Goal: Task Accomplishment & Management: Manage account settings

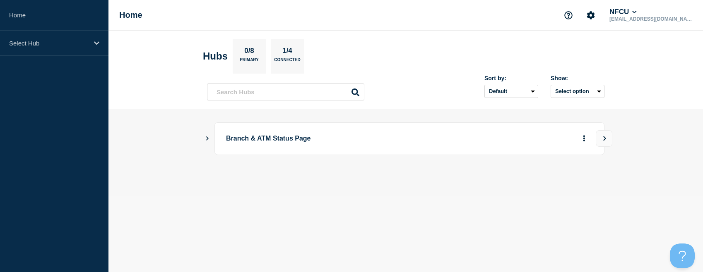
click at [206, 137] on icon "Show Connected Hubs" at bounding box center [206, 138] width 5 height 4
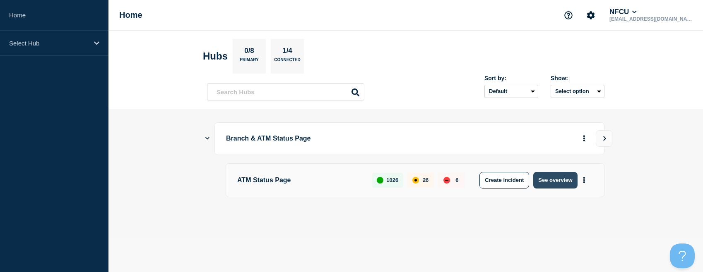
click at [541, 178] on button "See overview" at bounding box center [555, 180] width 44 height 17
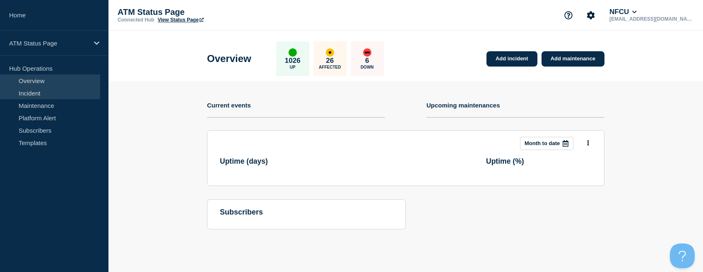
click at [40, 96] on link "Incident" at bounding box center [50, 93] width 100 height 12
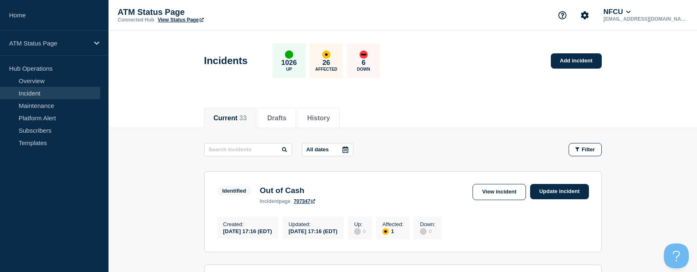
click at [180, 22] on link "View Status Page" at bounding box center [181, 20] width 46 height 6
click at [570, 147] on button "Filter" at bounding box center [584, 149] width 33 height 13
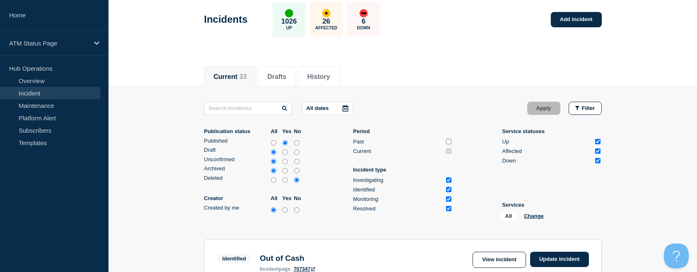
scroll to position [83, 0]
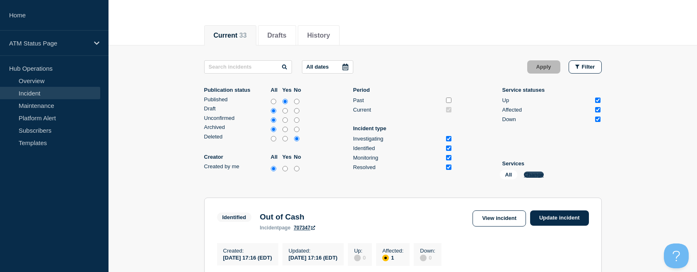
click at [531, 174] on button "Change" at bounding box center [534, 175] width 20 height 6
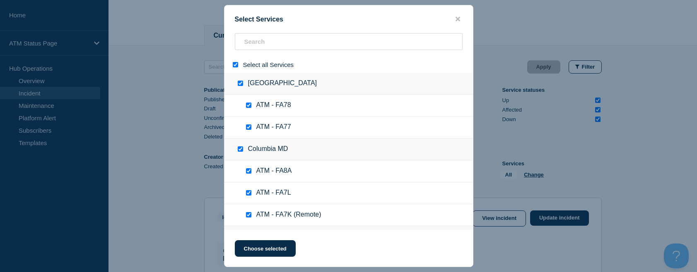
click at [235, 64] on input "select all" at bounding box center [235, 64] width 5 height 5
checkbox input "false"
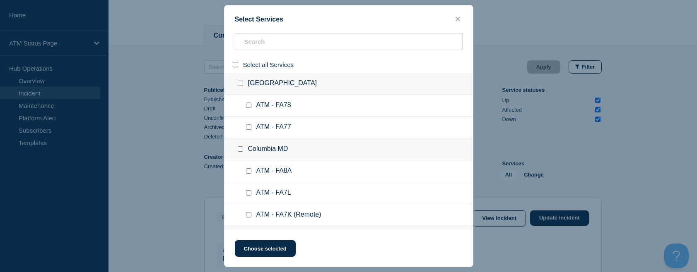
checkbox input "false"
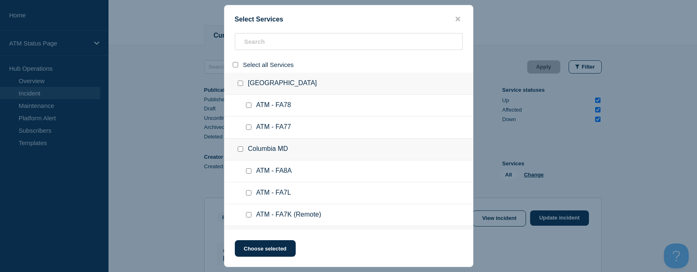
checkbox input "false"
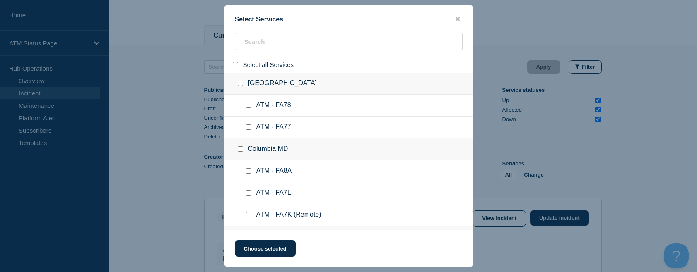
checkbox input "false"
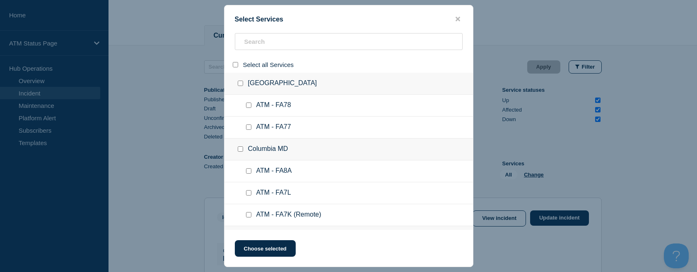
checkbox input "false"
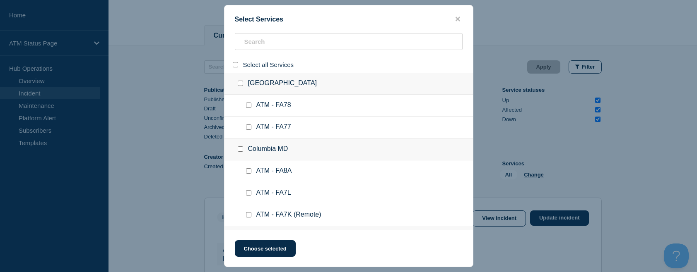
checkbox input "false"
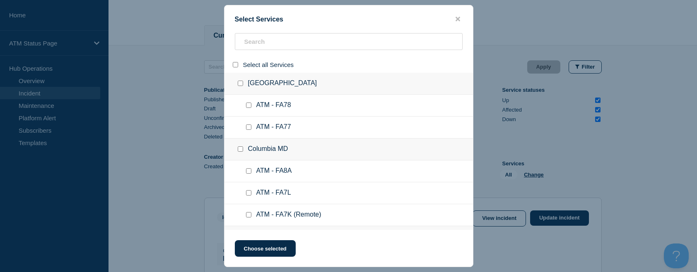
checkbox input "false"
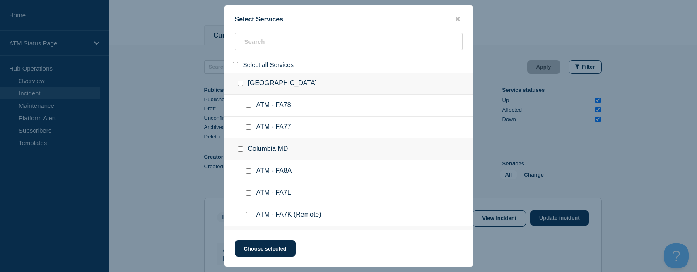
checkbox input "false"
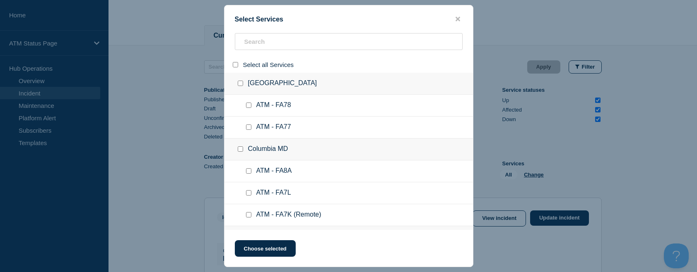
checkbox input "false"
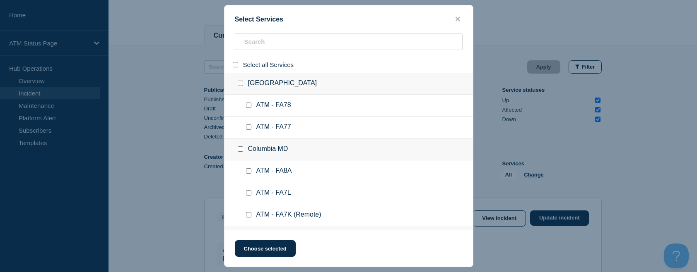
checkbox input "false"
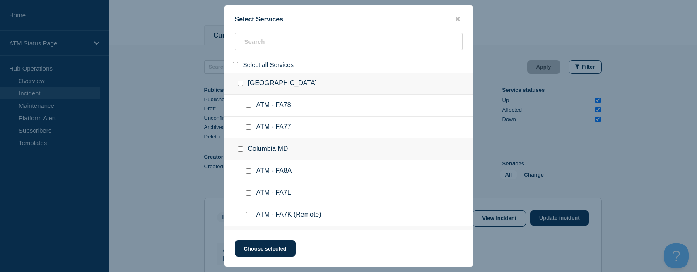
checkbox input "false"
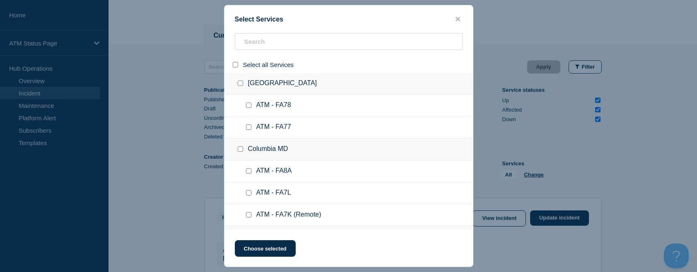
checkbox input "false"
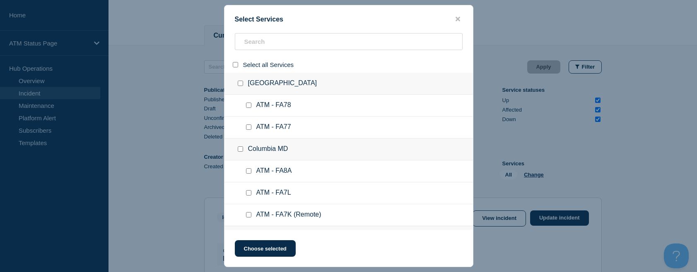
checkbox input "false"
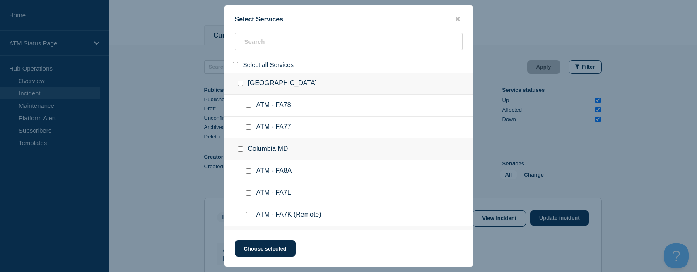
checkbox input "false"
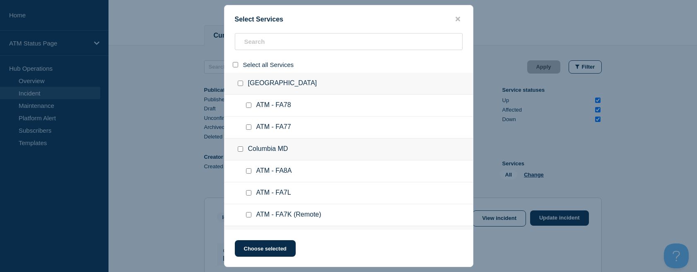
checkbox input "false"
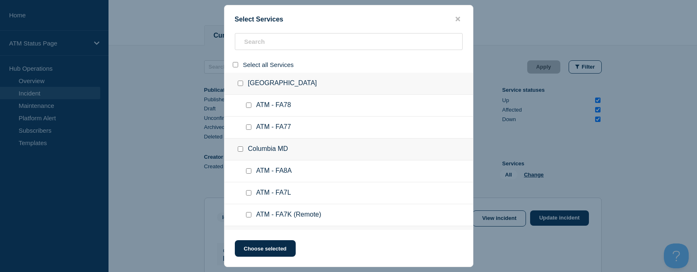
checkbox input "false"
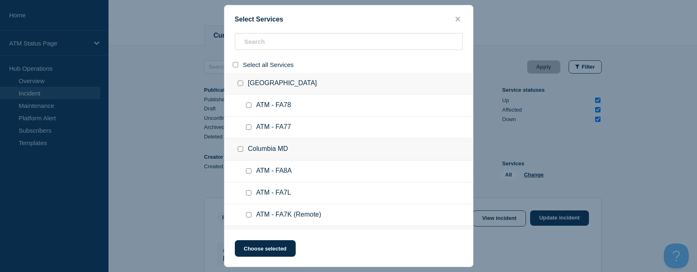
checkbox input "false"
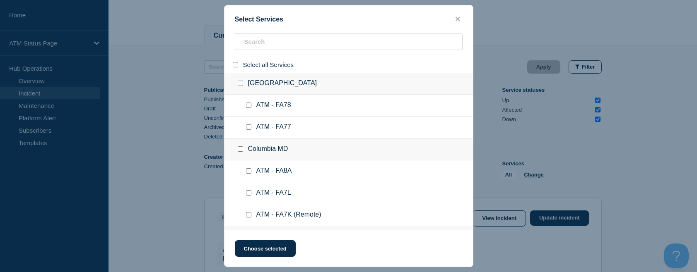
checkbox input "false"
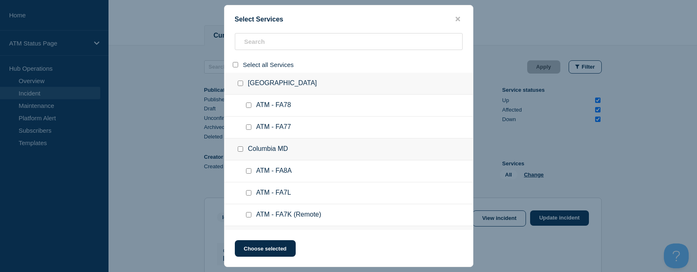
checkbox input "false"
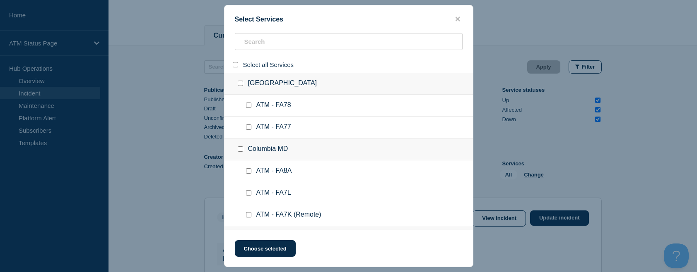
checkbox input "false"
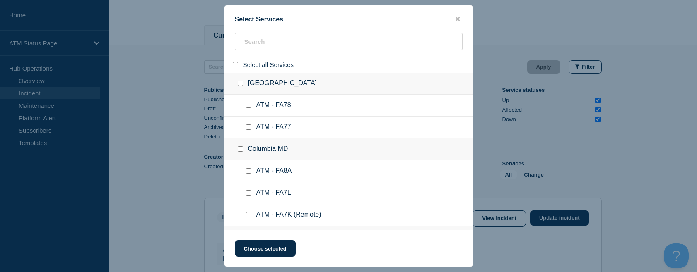
checkbox input "false"
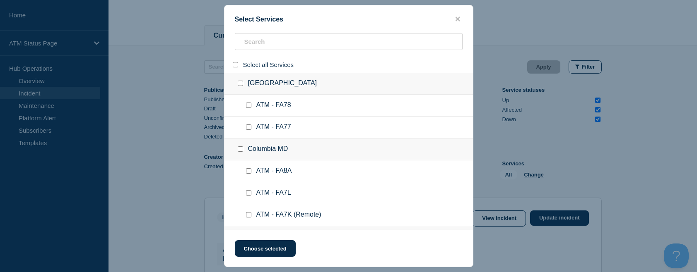
checkbox input "false"
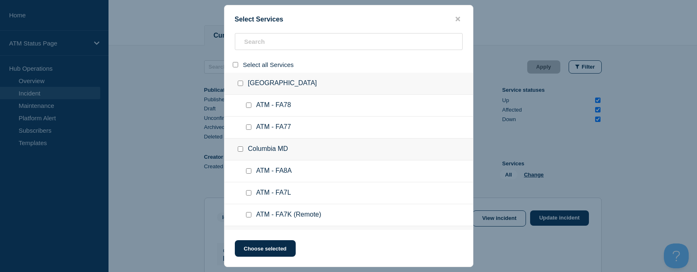
checkbox input "false"
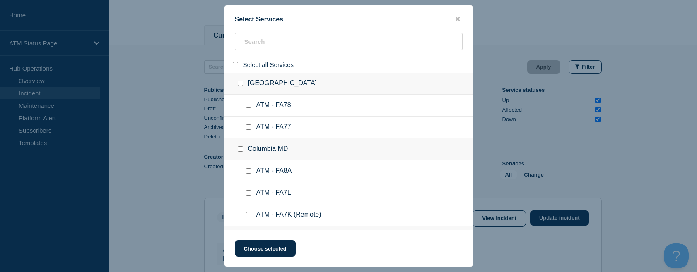
checkbox input "false"
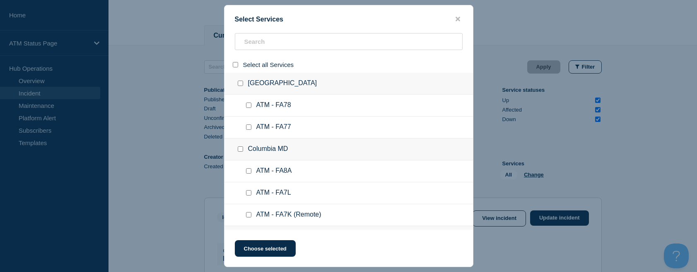
checkbox input "false"
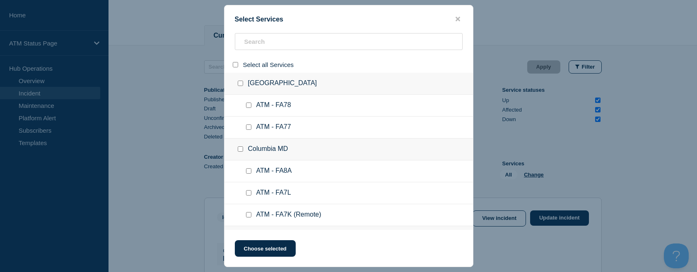
checkbox input "false"
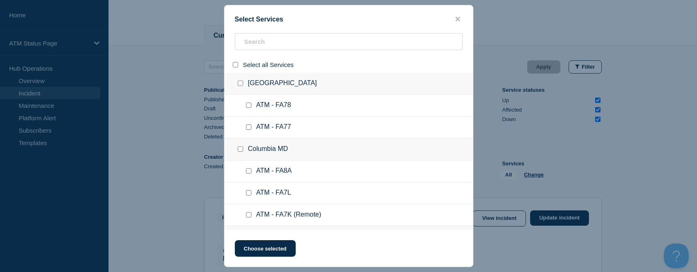
checkbox input "false"
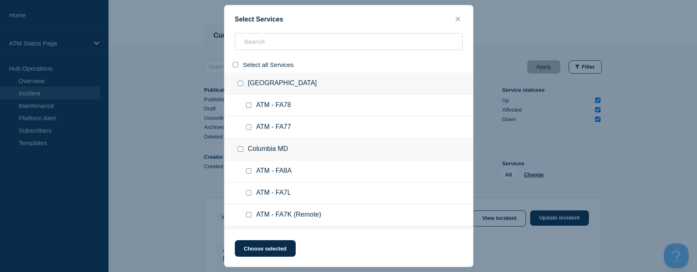
checkbox input "false"
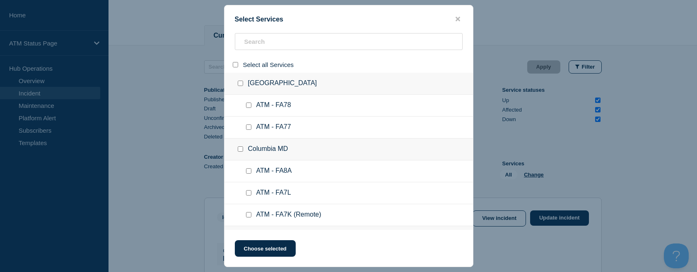
checkbox input "false"
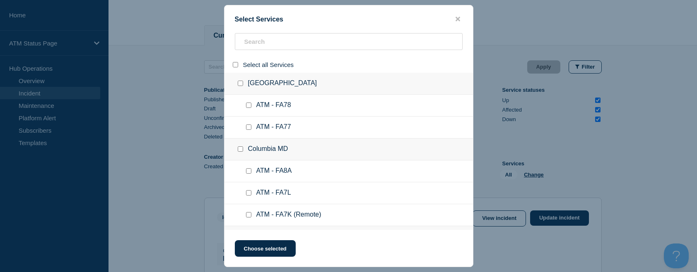
checkbox input "false"
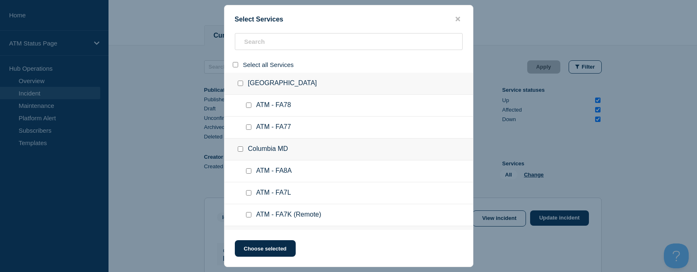
checkbox input "false"
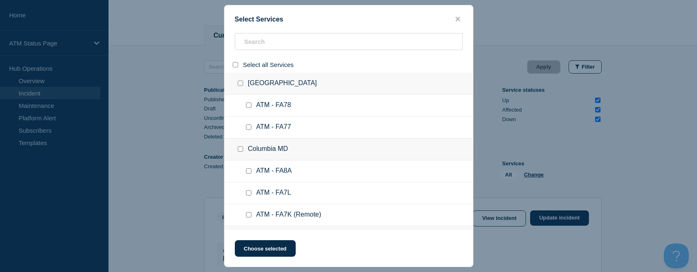
checkbox input "false"
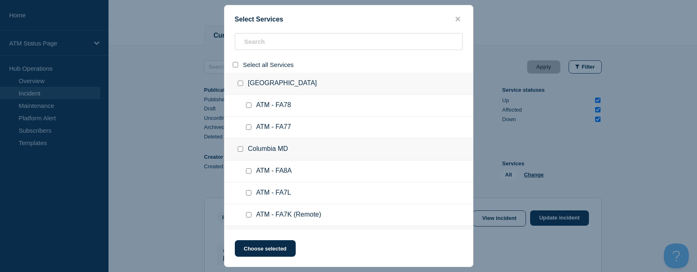
checkbox input "false"
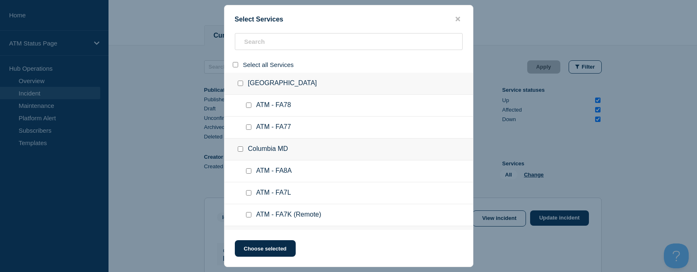
checkbox input "false"
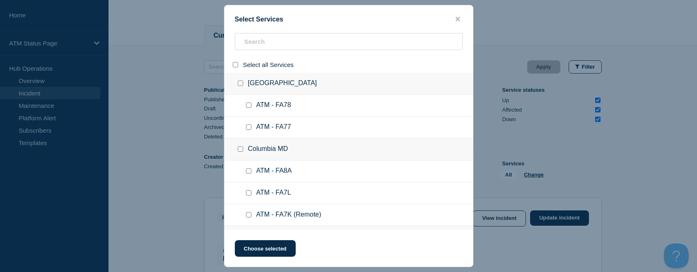
checkbox input "false"
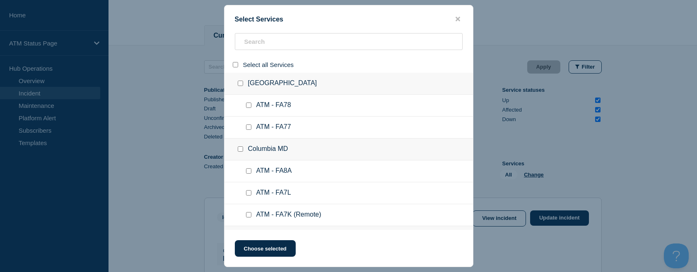
checkbox input "false"
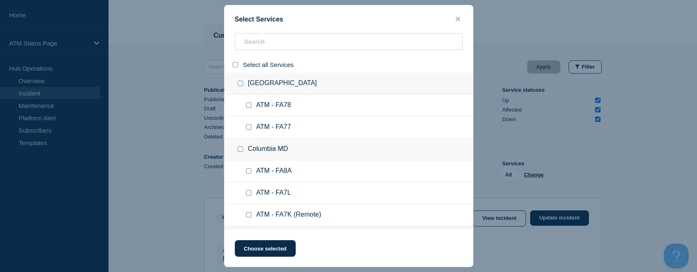
checkbox input "false"
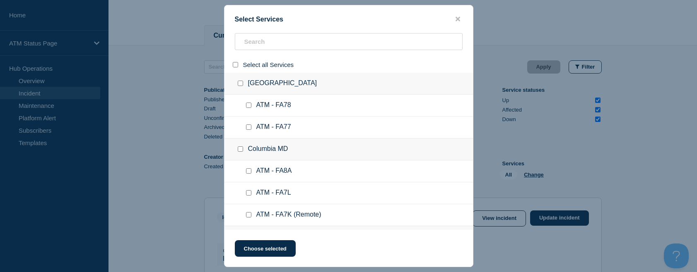
checkbox input "false"
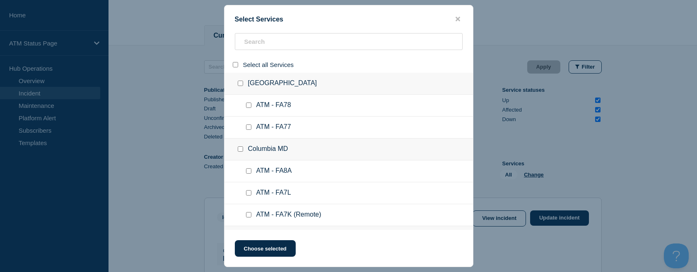
checkbox input "false"
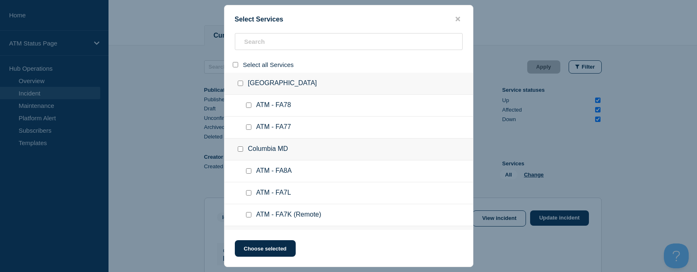
checkbox input "false"
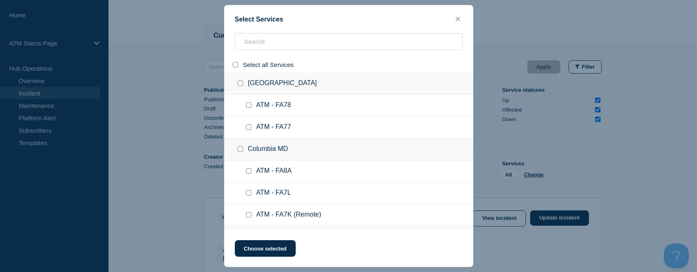
checkbox input "false"
click at [255, 42] on input "search" at bounding box center [349, 41] width 228 height 17
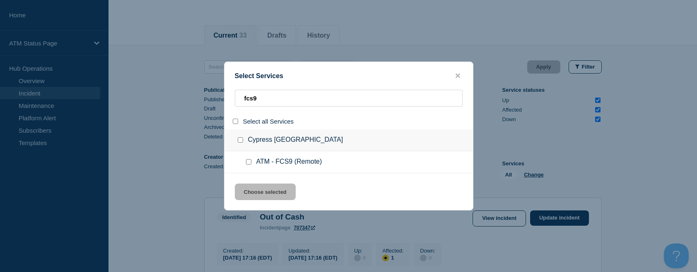
click at [244, 142] on div at bounding box center [242, 140] width 12 height 8
click at [241, 142] on input "group: Cypress TX" at bounding box center [240, 139] width 5 height 5
click at [276, 199] on button "Choose selected" at bounding box center [265, 192] width 61 height 17
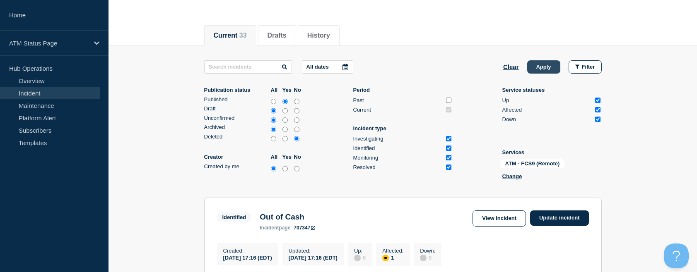
click at [534, 69] on button "Apply" at bounding box center [543, 66] width 33 height 13
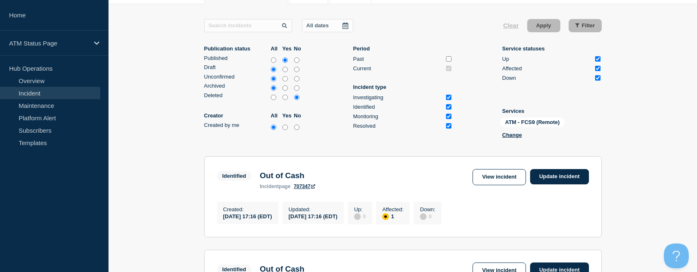
scroll to position [166, 0]
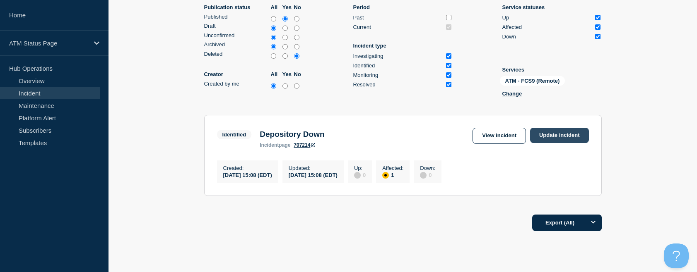
click at [571, 134] on link "Update incident" at bounding box center [559, 135] width 59 height 15
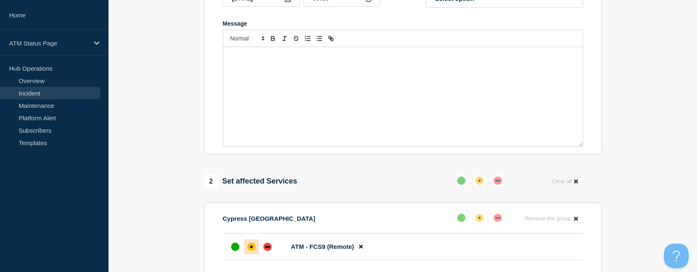
scroll to position [41, 0]
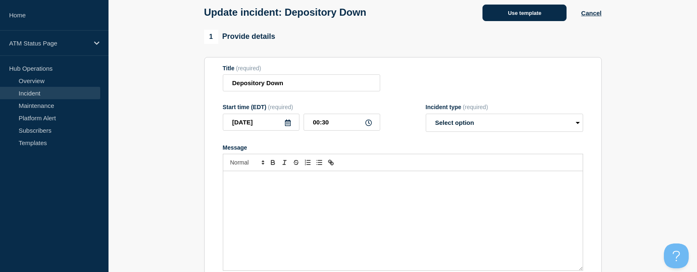
click at [517, 20] on button "Use template" at bounding box center [524, 13] width 84 height 17
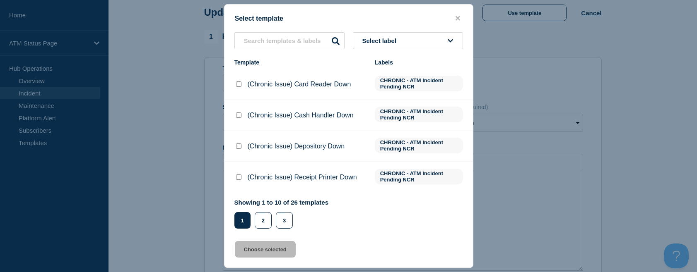
scroll to position [83, 0]
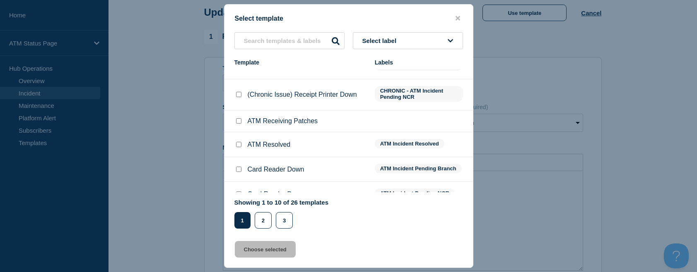
click at [240, 147] on input "ATM Resolved checkbox" at bounding box center [238, 144] width 5 height 5
click at [270, 251] on button "Choose selected" at bounding box center [265, 249] width 61 height 17
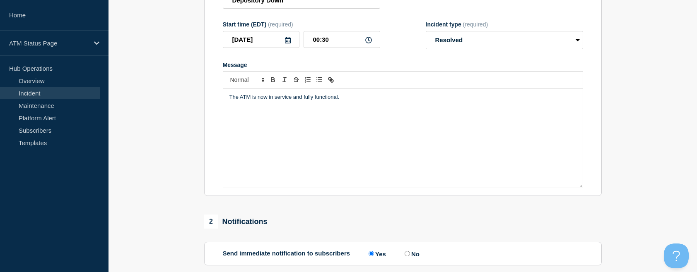
scroll to position [207, 0]
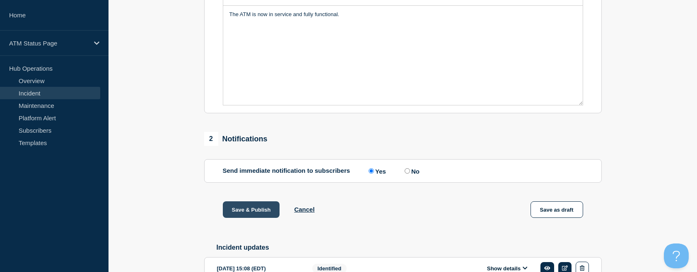
click at [262, 210] on button "Save & Publish" at bounding box center [251, 210] width 57 height 17
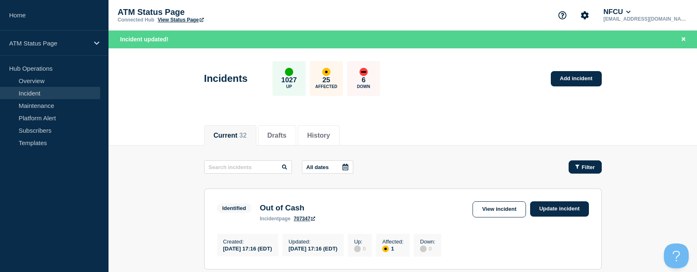
click at [584, 168] on span "Filter" at bounding box center [587, 167] width 13 height 6
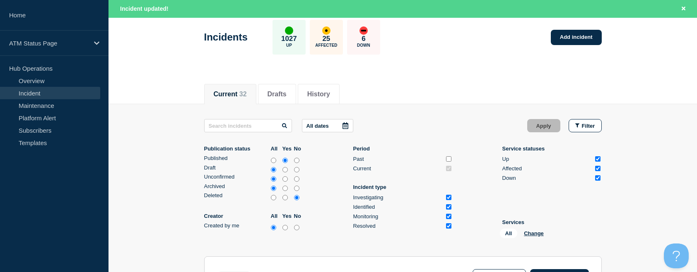
scroll to position [83, 0]
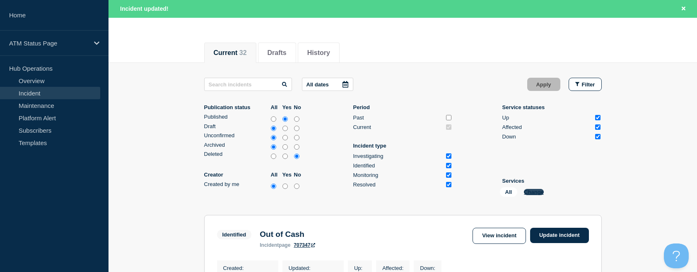
click at [526, 192] on button "Change" at bounding box center [534, 192] width 20 height 6
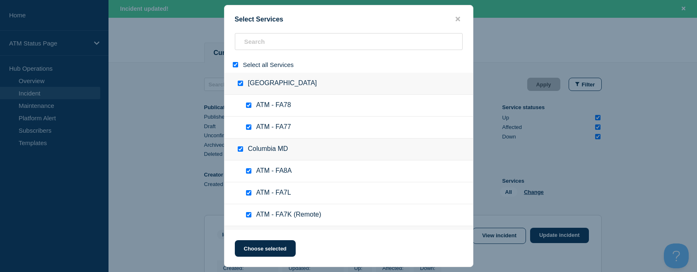
click at [238, 64] on div at bounding box center [237, 65] width 12 height 8
click at [235, 65] on input "select all" at bounding box center [235, 64] width 5 height 5
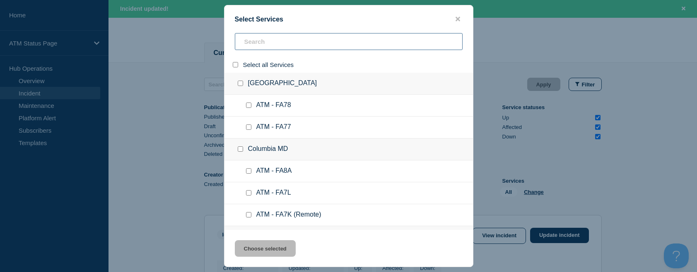
click at [255, 39] on input "search" at bounding box center [349, 41] width 228 height 17
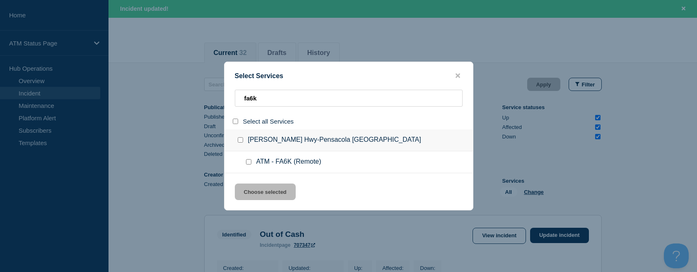
click at [240, 142] on input "group: Davis Hwy-Pensacola FL" at bounding box center [240, 139] width 5 height 5
click at [274, 195] on button "Choose selected" at bounding box center [265, 192] width 61 height 17
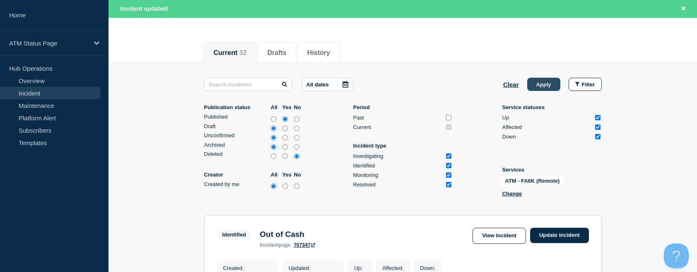
click at [541, 88] on button "Apply" at bounding box center [543, 84] width 33 height 13
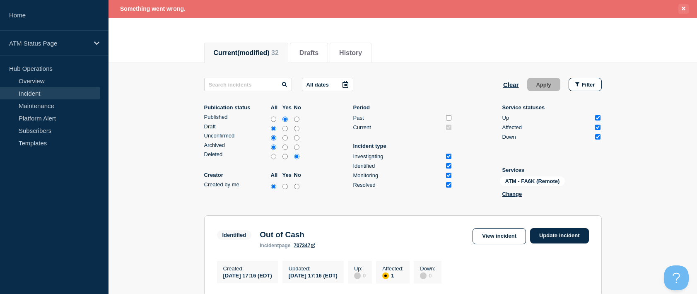
click at [682, 10] on icon "Close banner" at bounding box center [683, 8] width 4 height 5
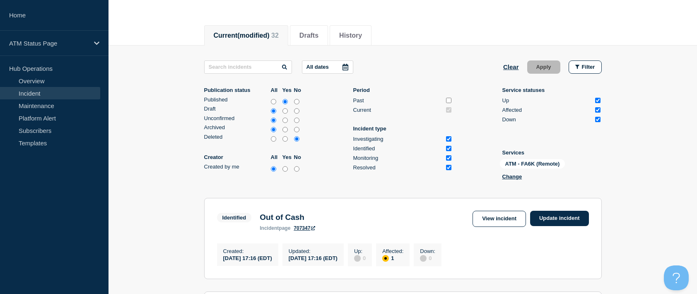
scroll to position [65, 0]
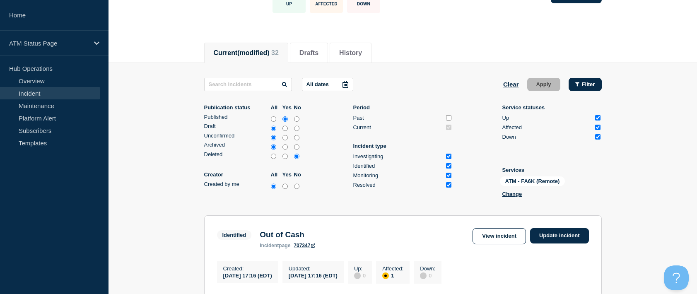
click at [589, 81] on button "Filter" at bounding box center [584, 84] width 33 height 13
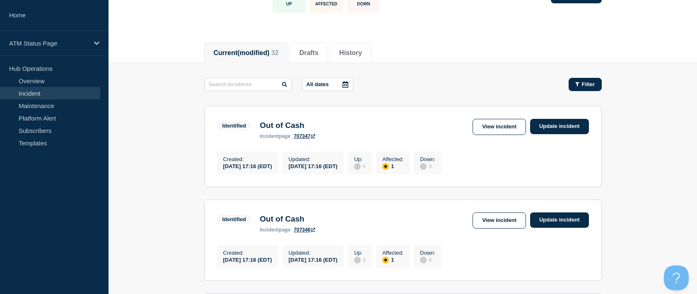
click at [586, 85] on span "Filter" at bounding box center [587, 84] width 13 height 6
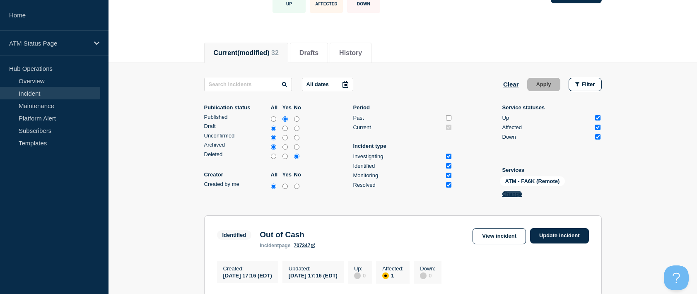
click at [509, 195] on button "Change" at bounding box center [512, 194] width 20 height 6
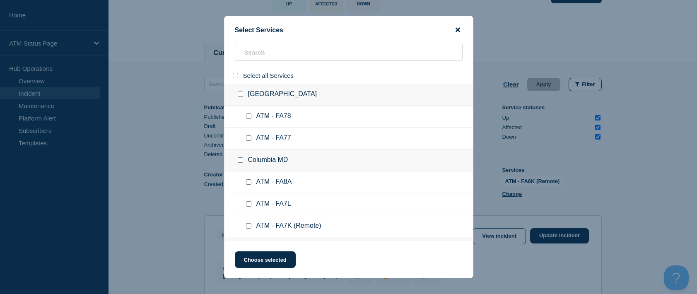
click at [458, 30] on icon "close button" at bounding box center [457, 30] width 5 height 5
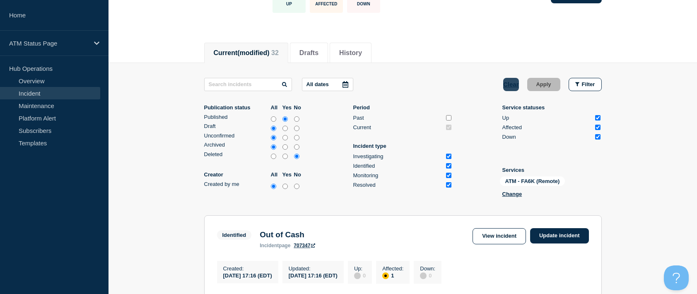
click at [514, 82] on button "Clear" at bounding box center [511, 84] width 16 height 13
click at [533, 193] on button "Change" at bounding box center [534, 192] width 20 height 6
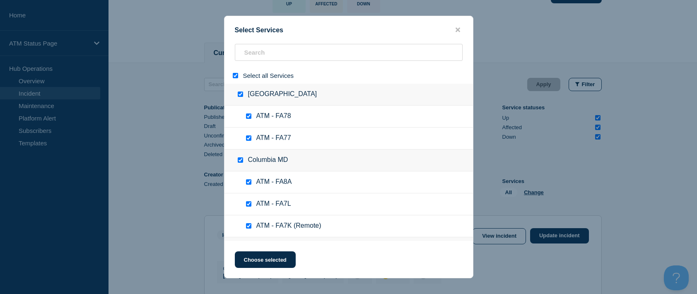
click at [237, 74] on input "select all" at bounding box center [235, 75] width 5 height 5
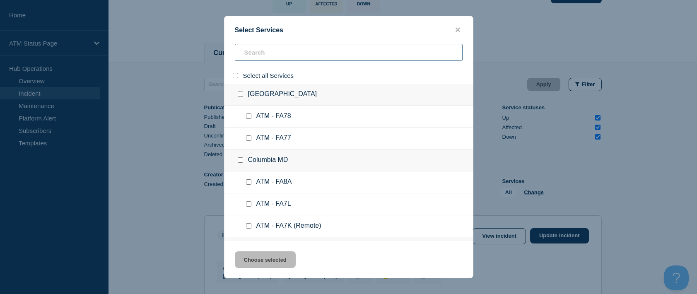
click at [262, 55] on input "search" at bounding box center [349, 52] width 228 height 17
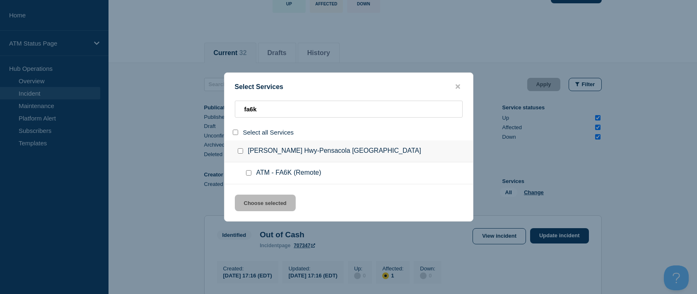
click at [238, 152] on input "group: Davis Hwy-Pensacola FL" at bounding box center [240, 150] width 5 height 5
click at [261, 203] on button "Choose selected" at bounding box center [265, 203] width 61 height 17
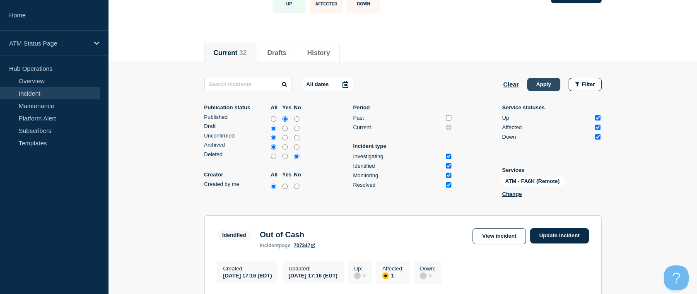
click at [539, 83] on button "Apply" at bounding box center [543, 84] width 33 height 13
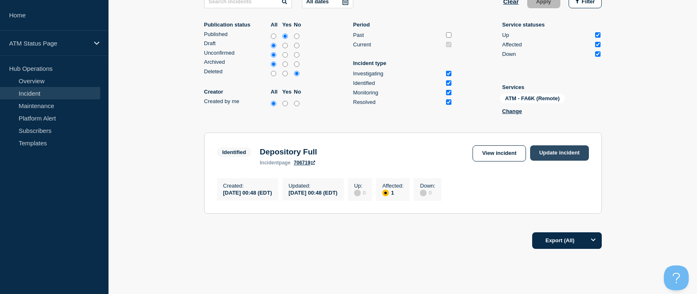
click at [573, 156] on link "Update incident" at bounding box center [559, 152] width 59 height 15
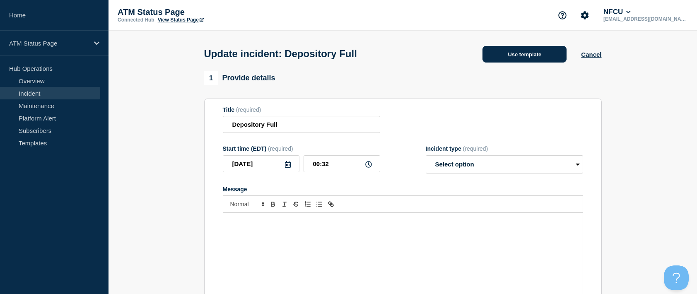
click at [500, 61] on button "Use template" at bounding box center [524, 54] width 84 height 17
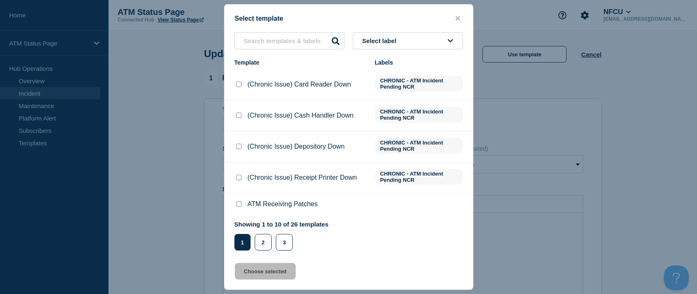
scroll to position [41, 0]
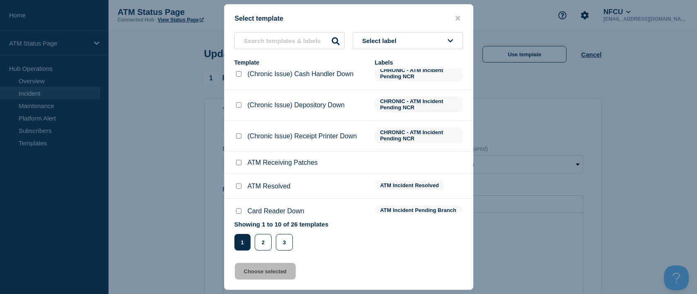
click at [240, 185] on input "ATM Resolved checkbox" at bounding box center [238, 185] width 5 height 5
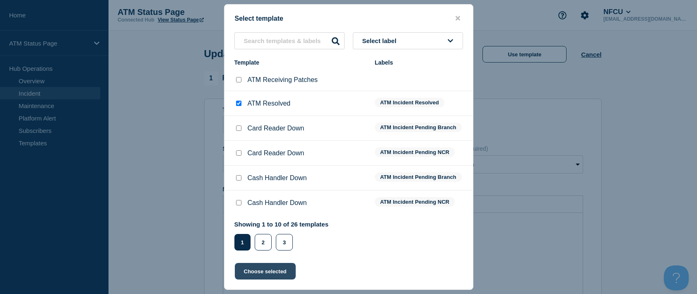
click at [264, 268] on button "Choose selected" at bounding box center [265, 271] width 61 height 17
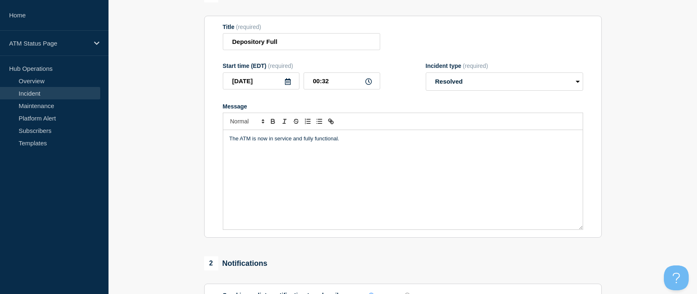
scroll to position [166, 0]
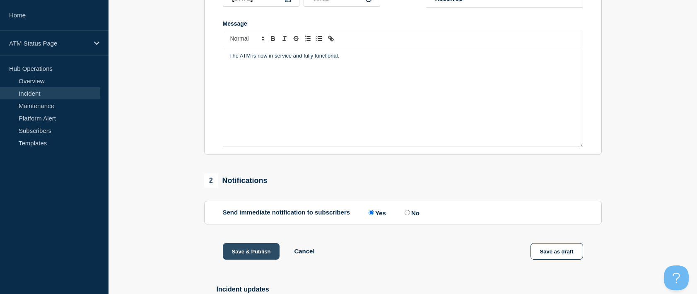
click at [261, 253] on button "Save & Publish" at bounding box center [251, 251] width 57 height 17
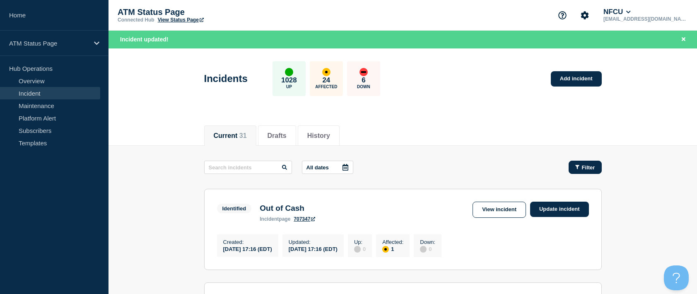
click at [590, 168] on span "Filter" at bounding box center [587, 167] width 13 height 6
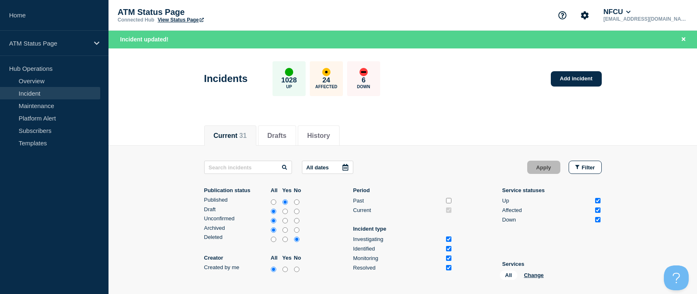
scroll to position [41, 0]
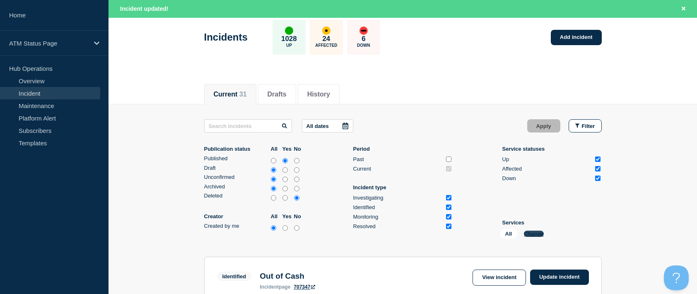
click at [535, 231] on button "Change" at bounding box center [534, 234] width 20 height 6
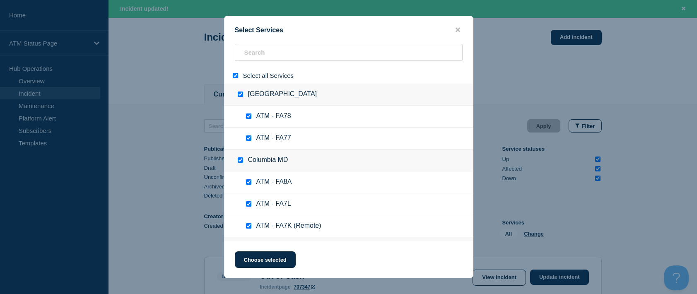
click at [236, 79] on div at bounding box center [237, 76] width 12 height 8
click at [236, 77] on input "select all" at bounding box center [235, 75] width 5 height 5
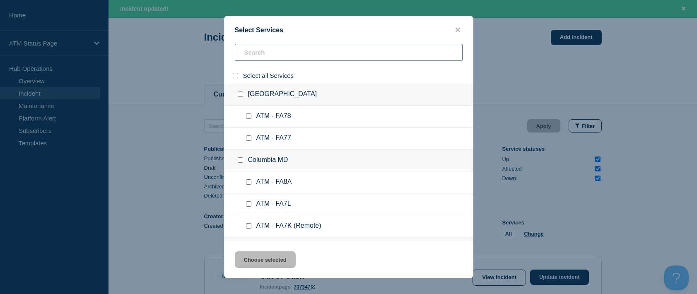
click at [267, 55] on input "search" at bounding box center [349, 52] width 228 height 17
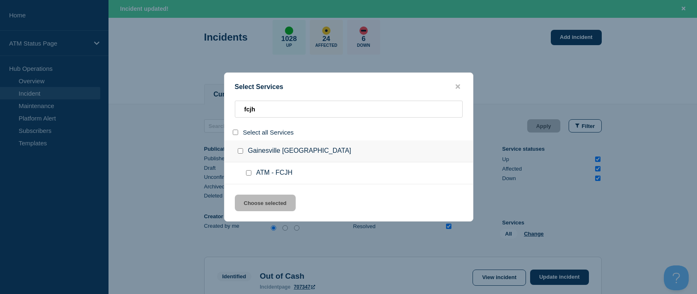
click at [241, 150] on input "group: Gainesville VA" at bounding box center [240, 150] width 5 height 5
click at [263, 199] on button "Choose selected" at bounding box center [265, 203] width 61 height 17
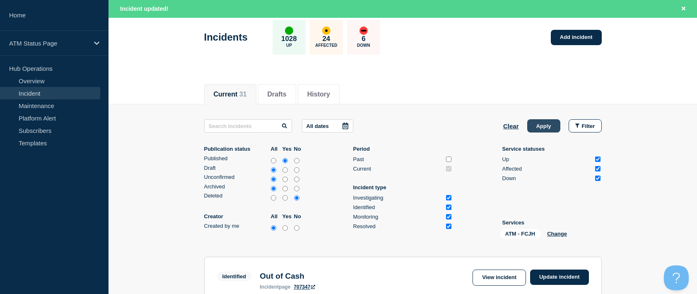
click at [548, 125] on button "Apply" at bounding box center [543, 125] width 33 height 13
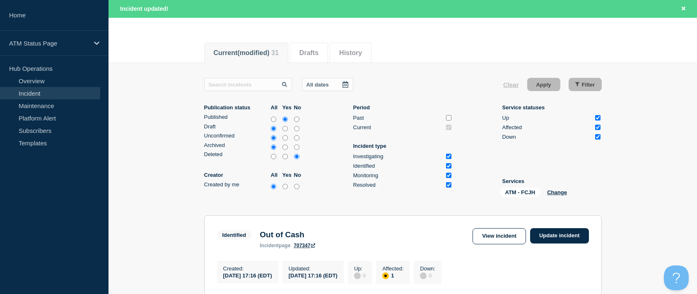
scroll to position [124, 0]
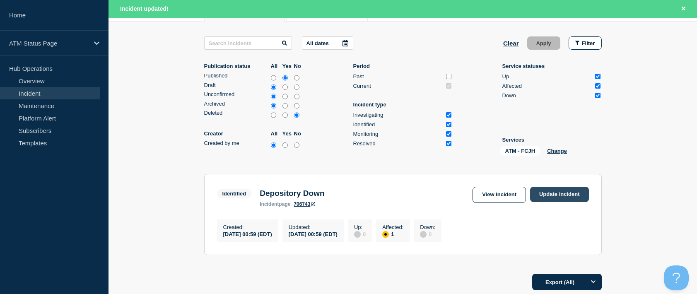
click at [564, 194] on link "Update incident" at bounding box center [559, 194] width 59 height 15
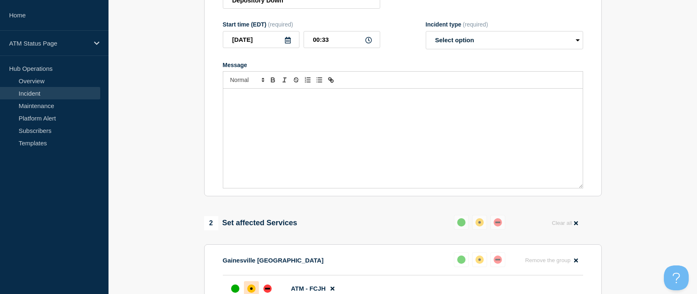
scroll to position [41, 0]
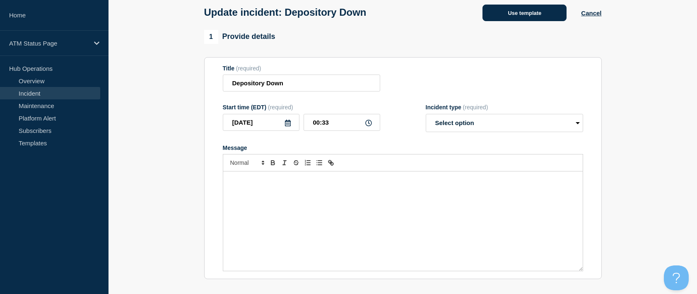
click at [507, 19] on button "Use template" at bounding box center [524, 13] width 84 height 17
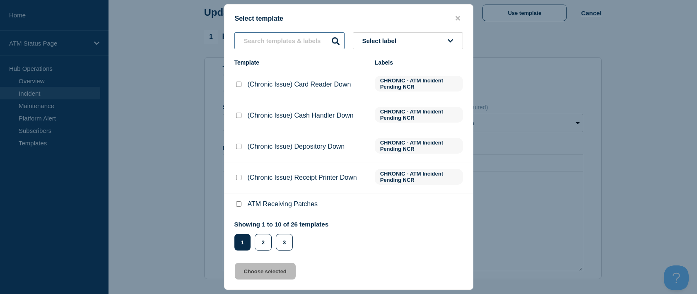
click at [246, 38] on input "text" at bounding box center [289, 40] width 110 height 17
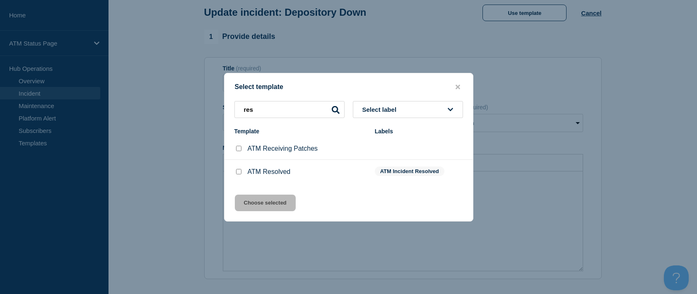
click at [241, 174] on input "ATM Resolved checkbox" at bounding box center [238, 171] width 5 height 5
click at [262, 209] on button "Choose selected" at bounding box center [265, 203] width 61 height 17
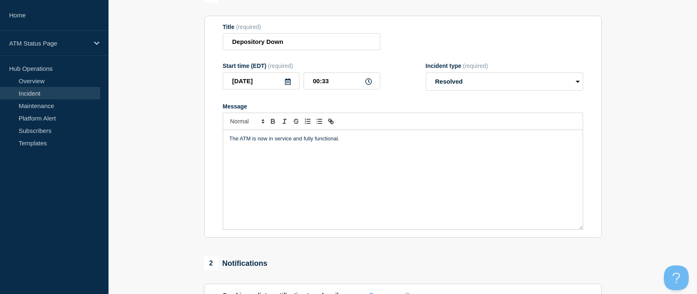
scroll to position [166, 0]
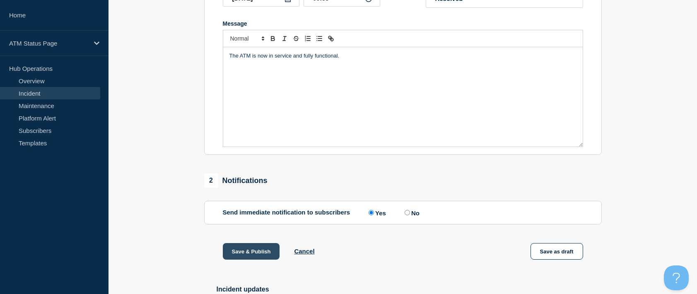
click at [255, 256] on button "Save & Publish" at bounding box center [251, 251] width 57 height 17
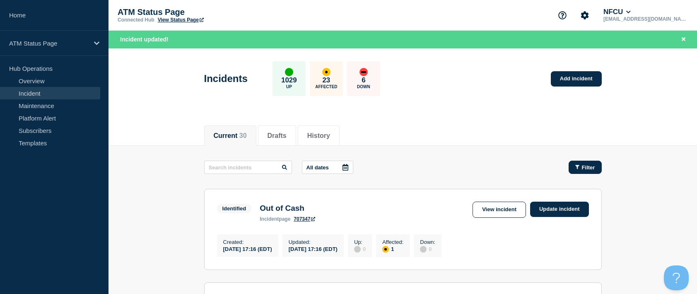
click at [587, 163] on button "Filter" at bounding box center [584, 167] width 33 height 13
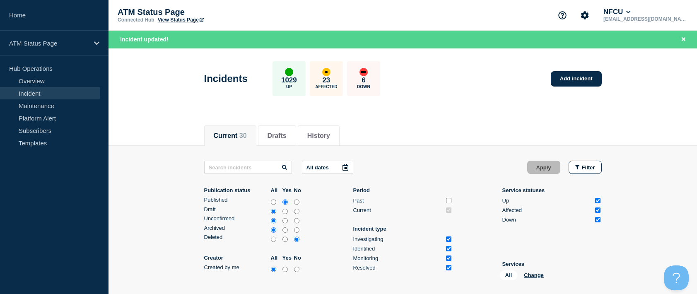
scroll to position [41, 0]
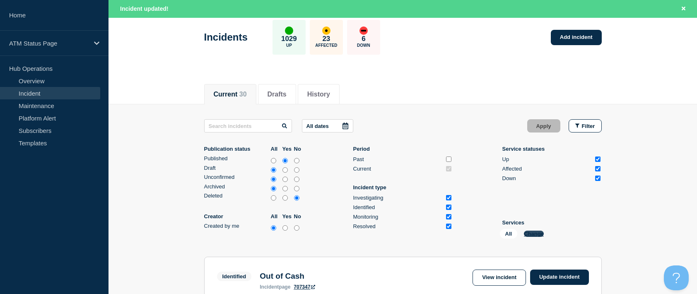
click at [537, 234] on button "Change" at bounding box center [534, 234] width 20 height 6
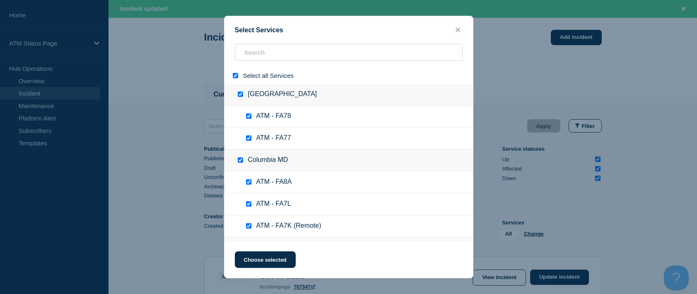
click at [237, 79] on div at bounding box center [237, 76] width 12 height 8
click at [235, 76] on input "select all" at bounding box center [235, 75] width 5 height 5
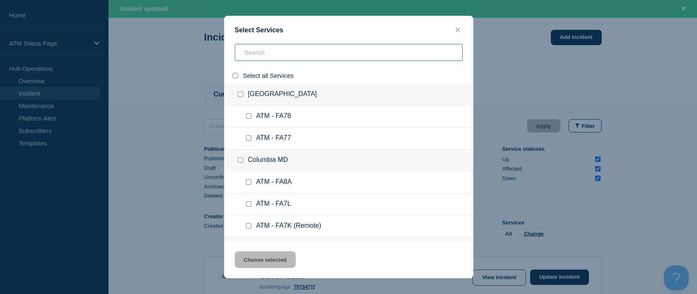
click at [261, 58] on input "search" at bounding box center [349, 52] width 228 height 17
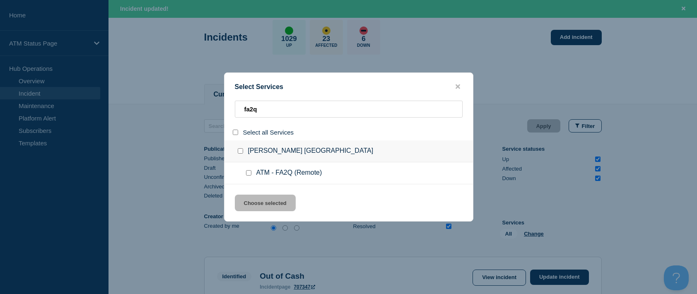
click at [238, 149] on div at bounding box center [242, 151] width 12 height 8
click at [241, 152] on input "group: Henderson NV" at bounding box center [240, 150] width 5 height 5
click at [272, 207] on button "Choose selected" at bounding box center [265, 203] width 61 height 17
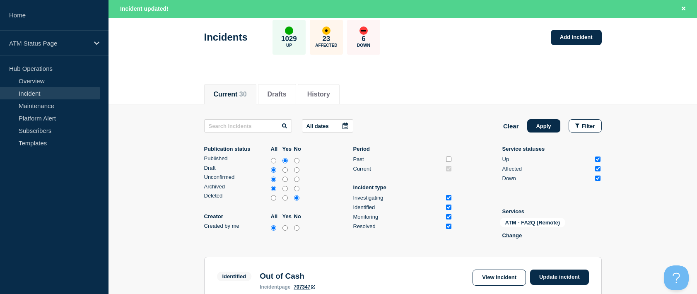
scroll to position [83, 0]
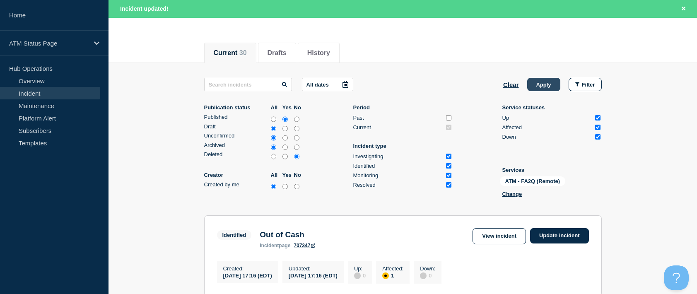
click at [534, 85] on button "Apply" at bounding box center [543, 84] width 33 height 13
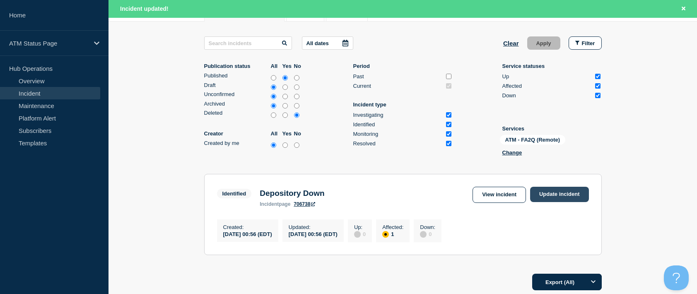
click at [543, 194] on link "Update incident" at bounding box center [559, 194] width 59 height 15
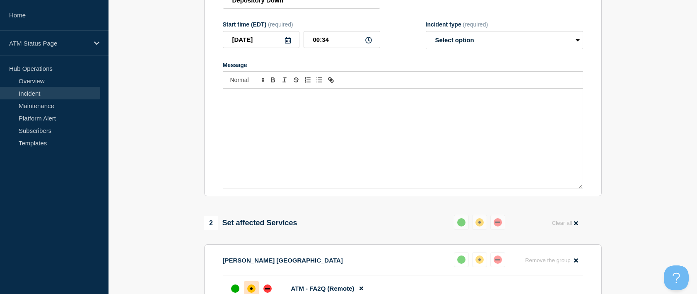
scroll to position [41, 0]
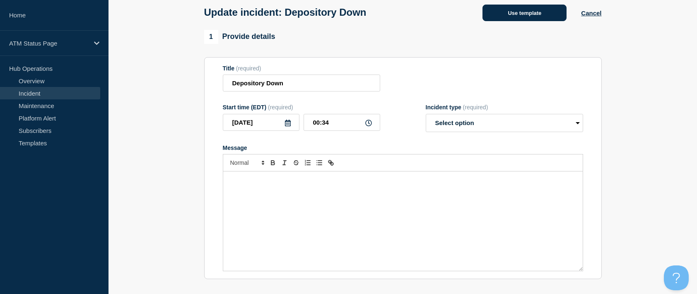
click at [503, 16] on button "Use template" at bounding box center [524, 13] width 84 height 17
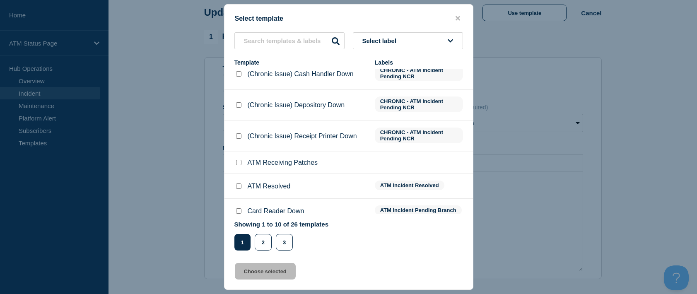
click at [237, 186] on input "ATM Resolved checkbox" at bounding box center [238, 185] width 5 height 5
click at [270, 271] on button "Choose selected" at bounding box center [265, 271] width 61 height 17
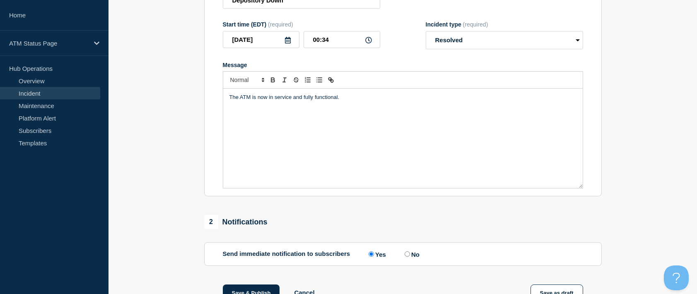
scroll to position [166, 0]
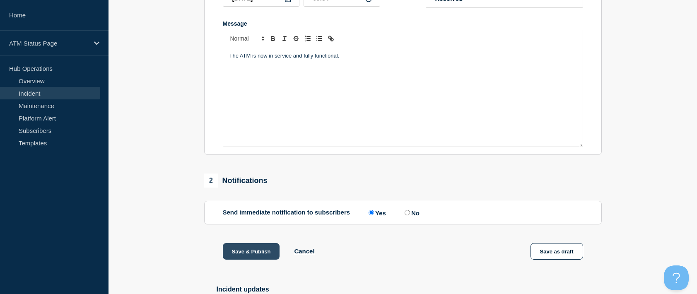
click at [261, 252] on button "Save & Publish" at bounding box center [251, 251] width 57 height 17
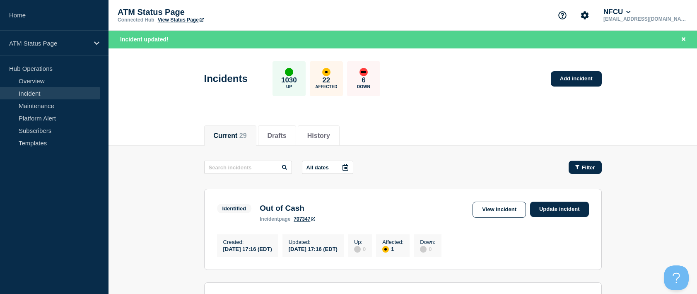
click at [582, 171] on button "Filter" at bounding box center [584, 167] width 33 height 13
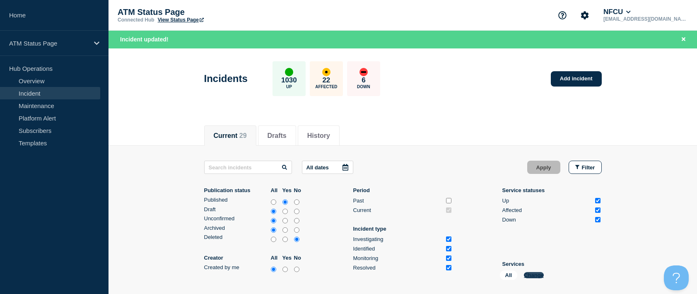
click at [530, 272] on button "Change" at bounding box center [534, 275] width 20 height 6
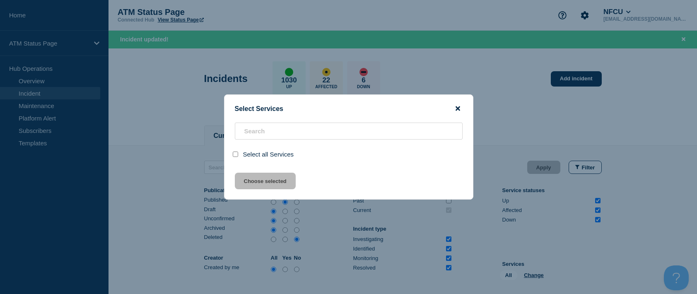
click at [456, 108] on icon "close button" at bounding box center [457, 108] width 5 height 5
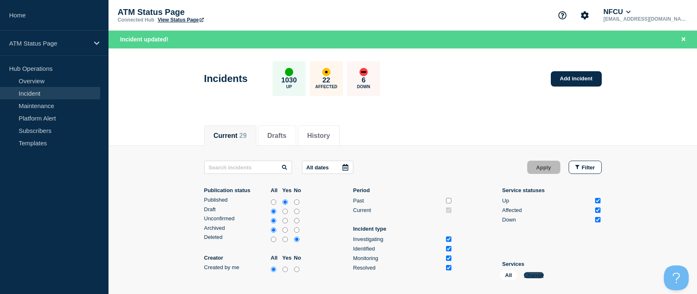
click at [537, 272] on button "Change" at bounding box center [534, 275] width 20 height 6
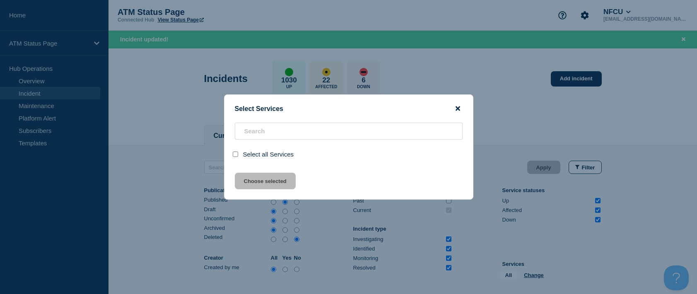
click at [458, 111] on icon "close button" at bounding box center [457, 108] width 5 height 7
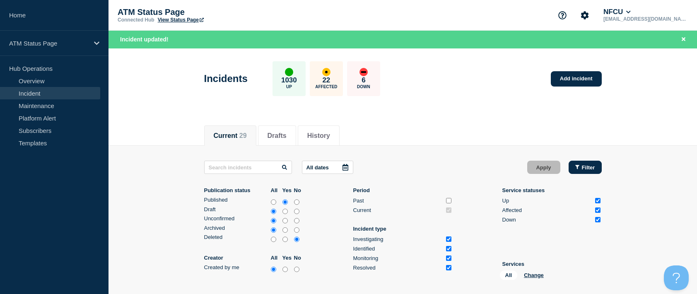
click at [590, 171] on button "Filter" at bounding box center [584, 167] width 33 height 13
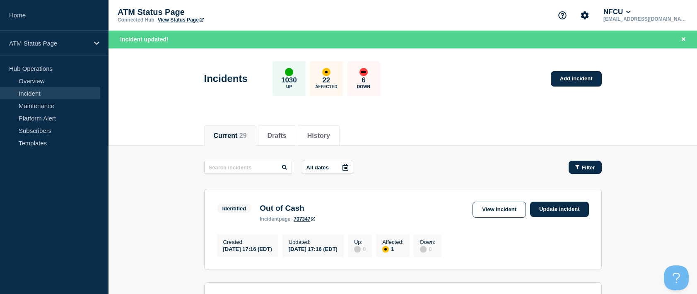
click at [598, 166] on button "Filter" at bounding box center [584, 167] width 33 height 13
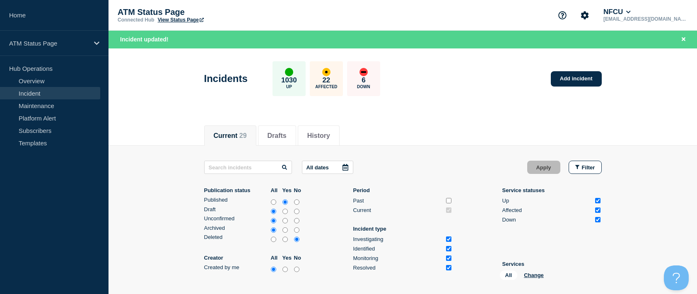
scroll to position [83, 0]
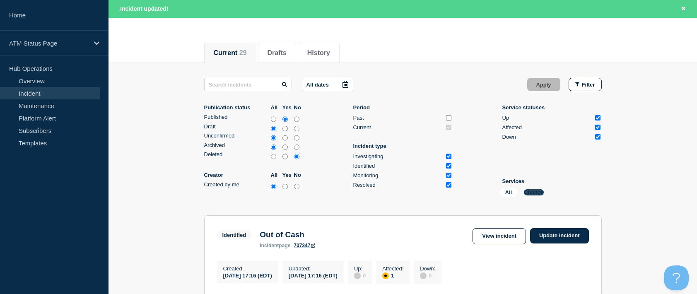
click at [540, 195] on button "Change" at bounding box center [534, 192] width 20 height 6
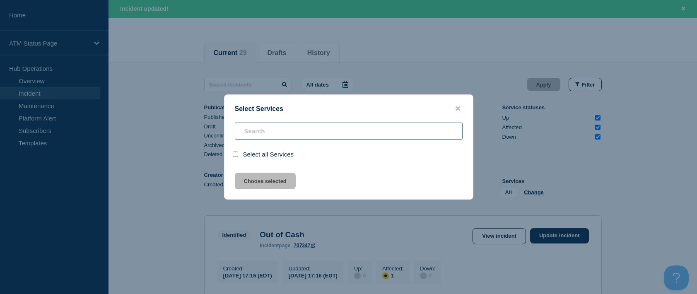
click at [281, 132] on input "search" at bounding box center [349, 131] width 228 height 17
click at [456, 107] on icon "close button" at bounding box center [457, 108] width 5 height 5
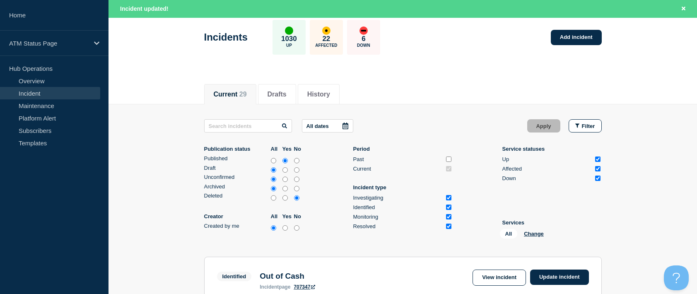
scroll to position [0, 0]
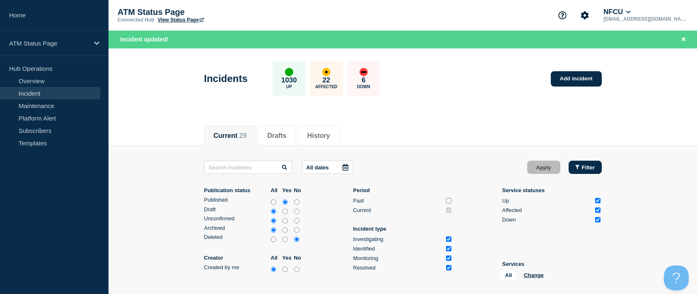
click at [584, 171] on button "Filter" at bounding box center [584, 167] width 33 height 13
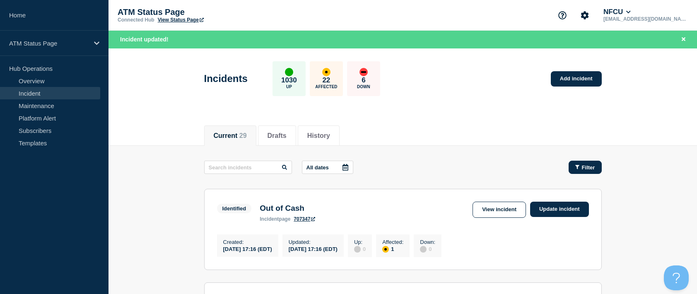
click at [578, 169] on icon "button" at bounding box center [577, 166] width 4 height 5
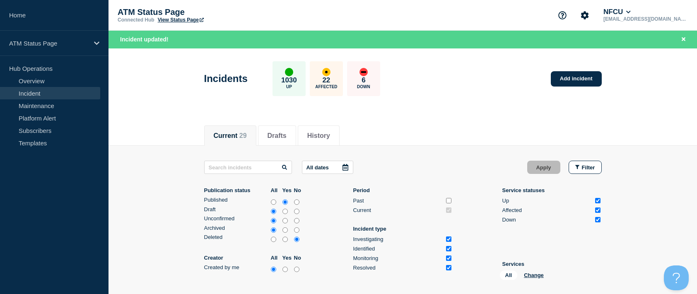
scroll to position [41, 0]
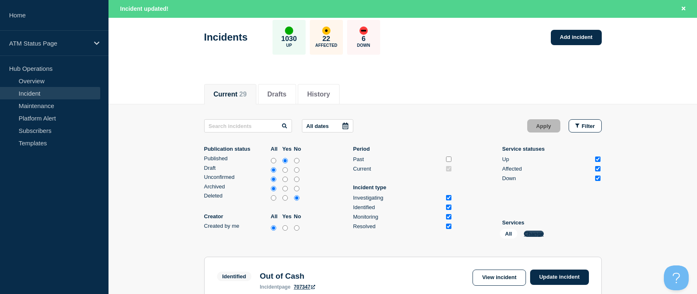
click at [529, 236] on button "Change" at bounding box center [534, 234] width 20 height 6
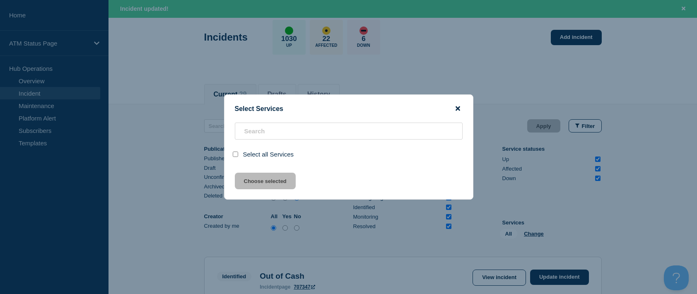
click at [456, 109] on icon "close button" at bounding box center [457, 108] width 5 height 5
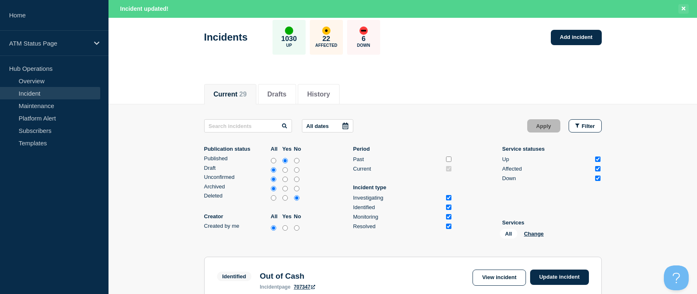
click at [682, 10] on icon "Close banner" at bounding box center [683, 8] width 4 height 5
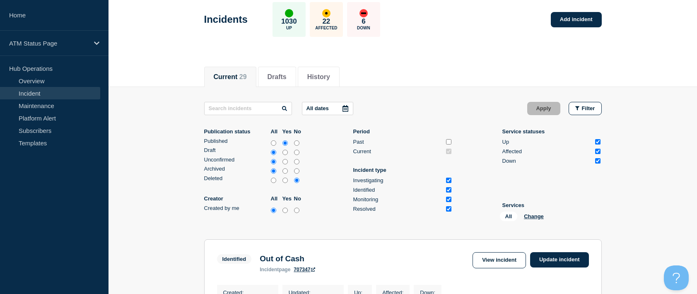
scroll to position [24, 0]
